Goal: Information Seeking & Learning: Learn about a topic

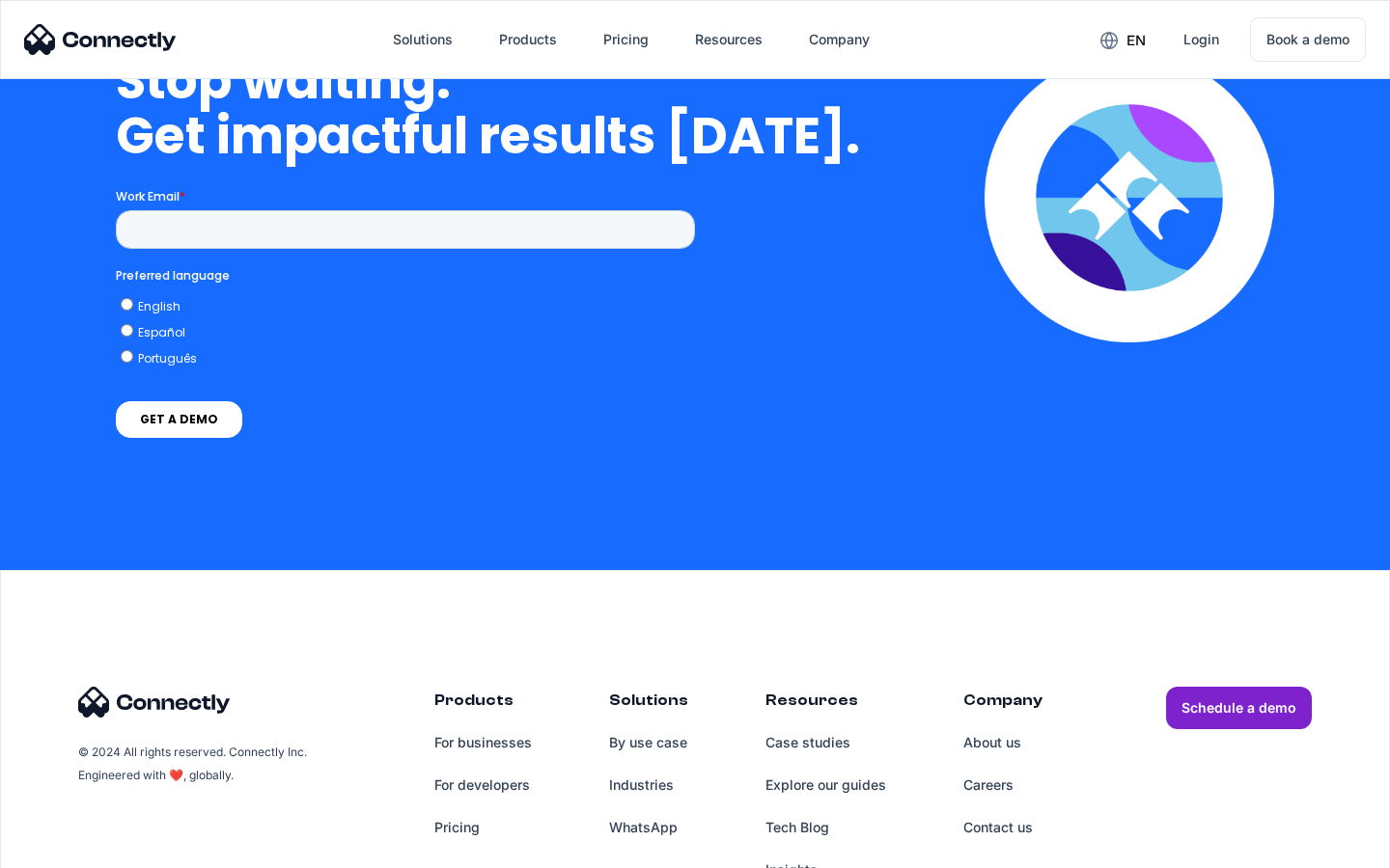
scroll to position [5609, 0]
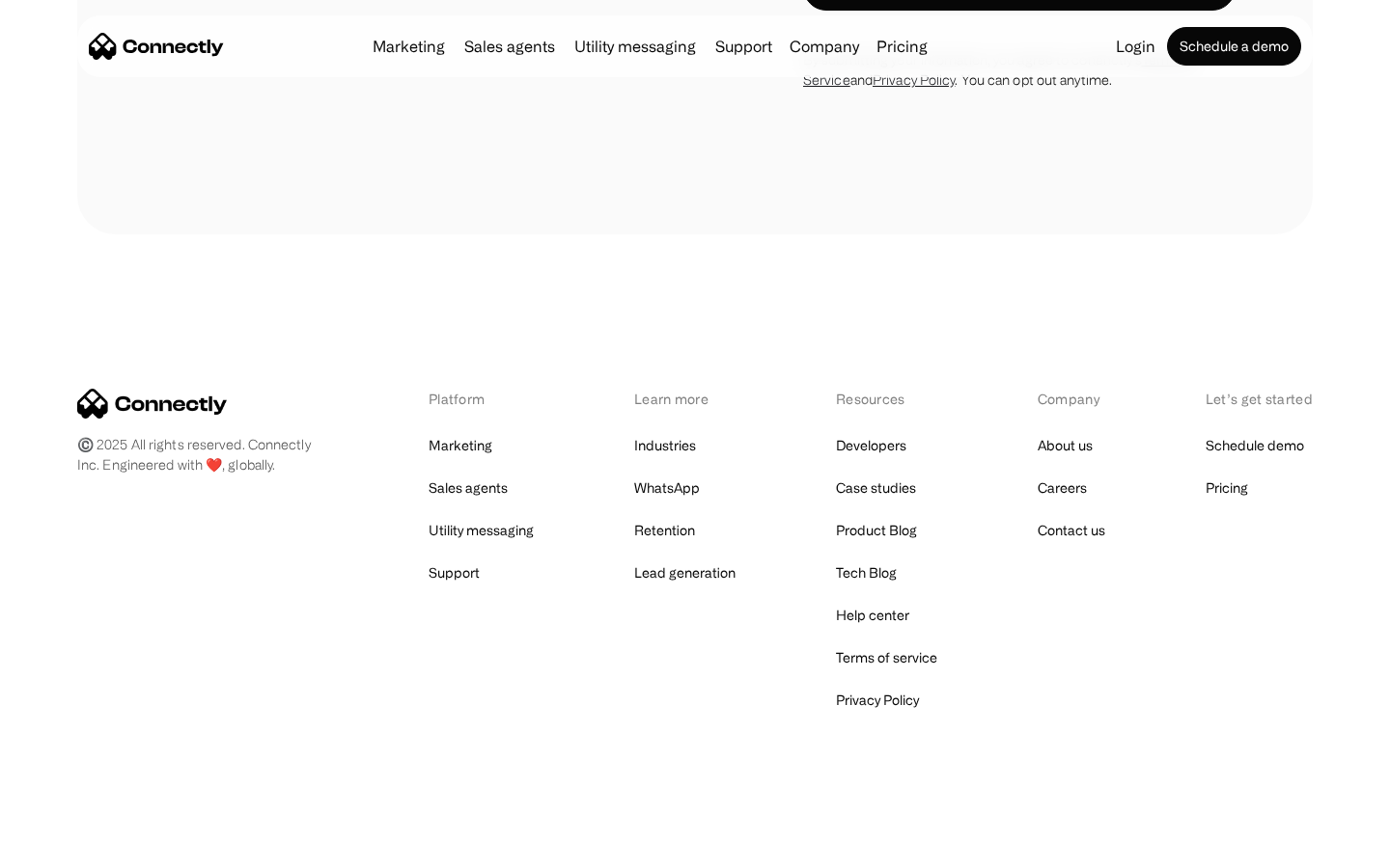
scroll to position [1776, 0]
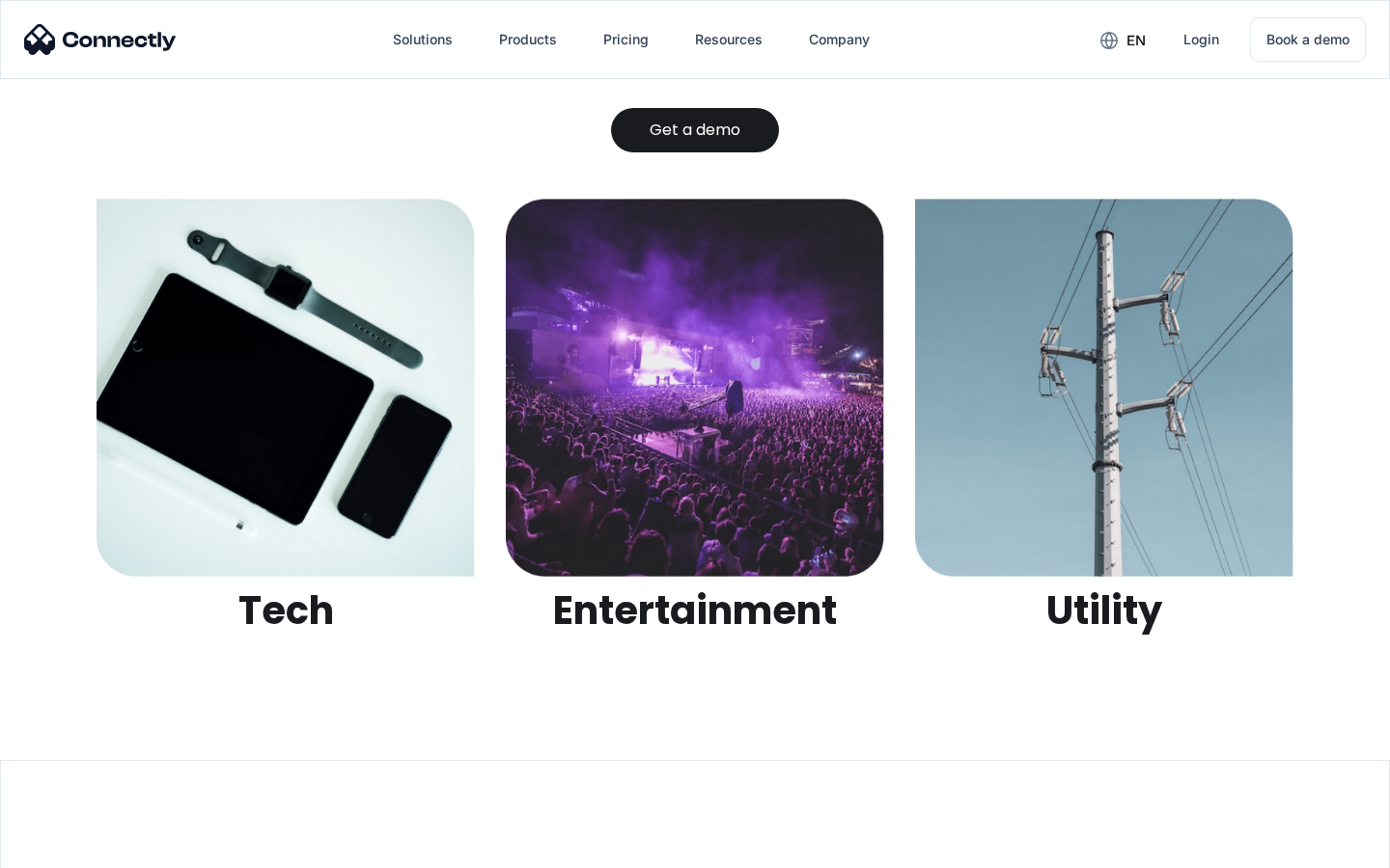
scroll to position [6087, 0]
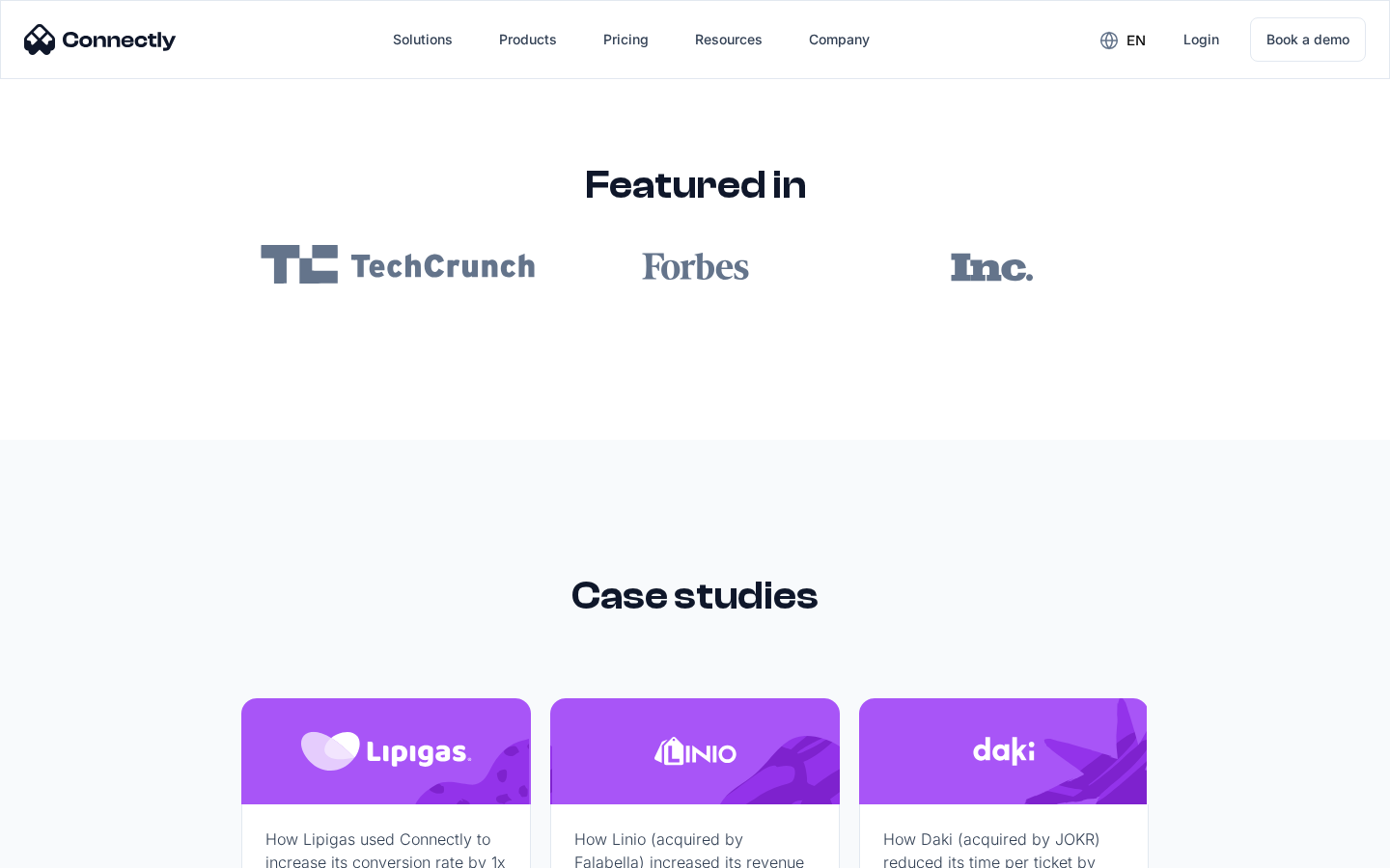
scroll to position [11553, 0]
